Goal: Information Seeking & Learning: Learn about a topic

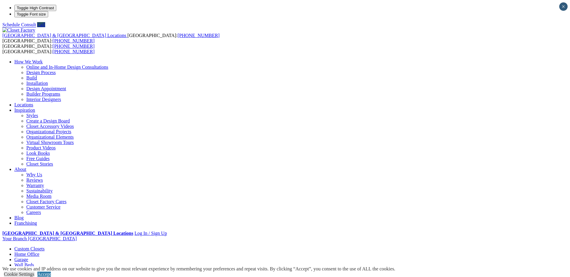
click at [51, 272] on link "Accept" at bounding box center [43, 274] width 13 height 5
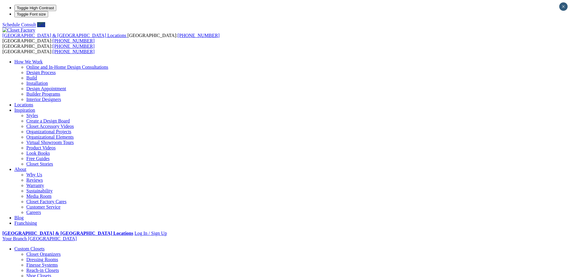
click at [61, 252] on link "Closet Organizers" at bounding box center [43, 254] width 34 height 5
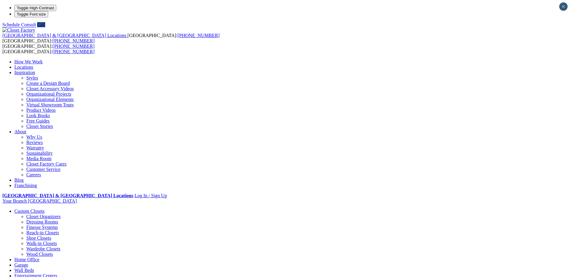
click at [58, 220] on link "Dressing Rooms" at bounding box center [42, 222] width 32 height 5
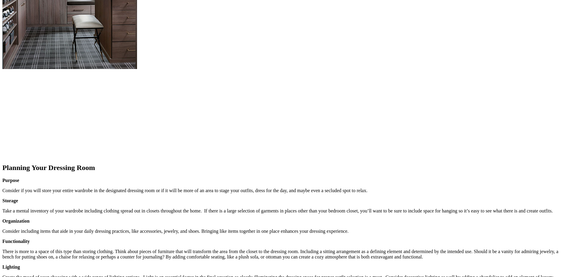
scroll to position [643, 0]
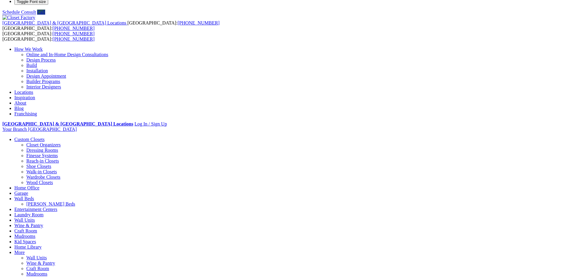
scroll to position [0, 0]
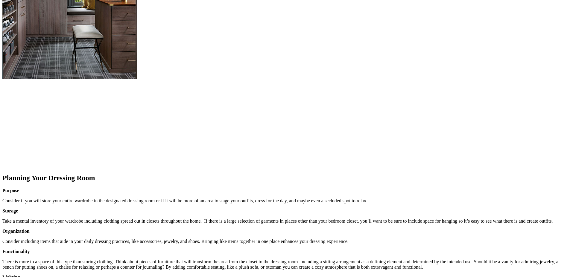
scroll to position [503, 0]
